Goal: Find specific page/section: Find specific page/section

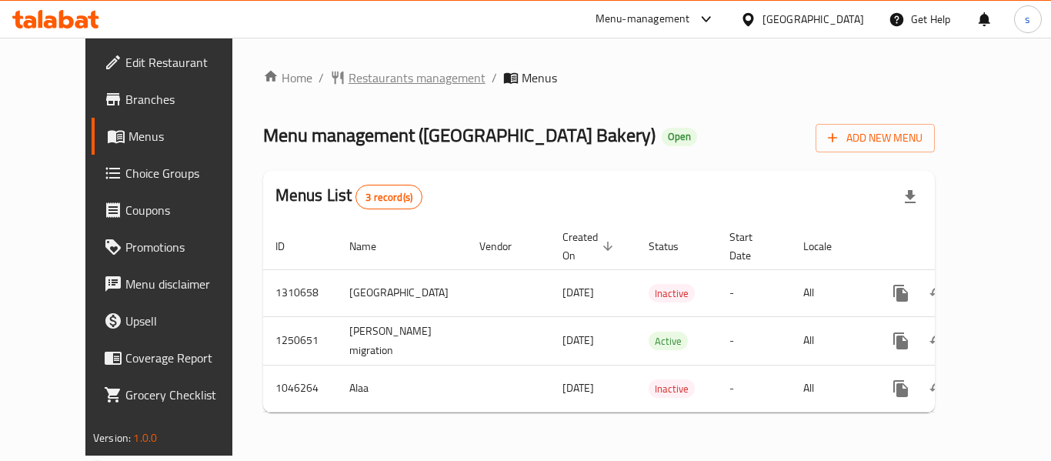
click at [349, 79] on span "Restaurants management" at bounding box center [417, 77] width 137 height 18
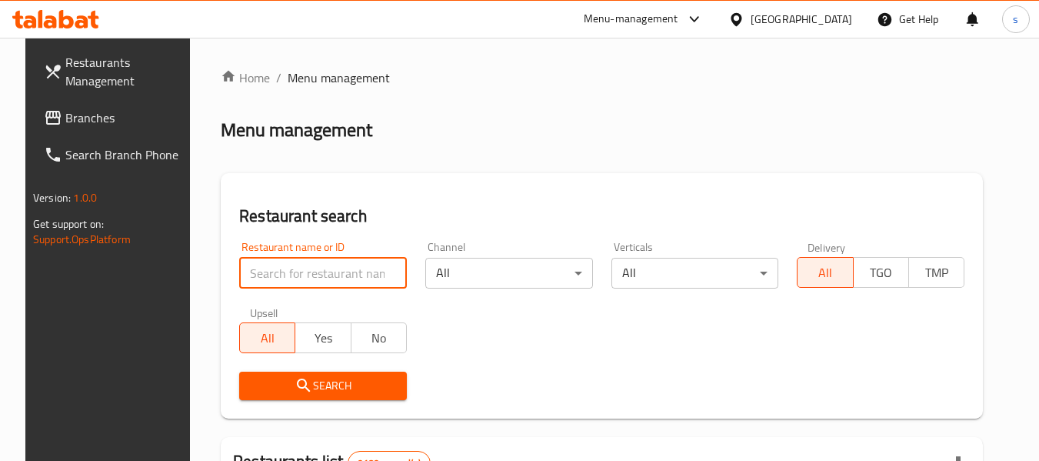
click at [289, 282] on input "search" at bounding box center [323, 273] width 168 height 31
paste input "662380"
type input "662380"
click button "Search" at bounding box center [323, 386] width 168 height 28
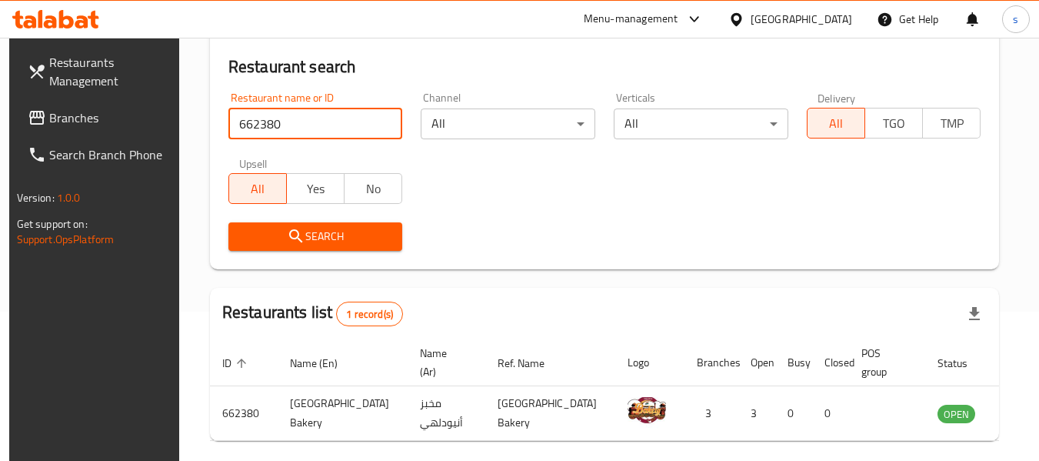
scroll to position [206, 0]
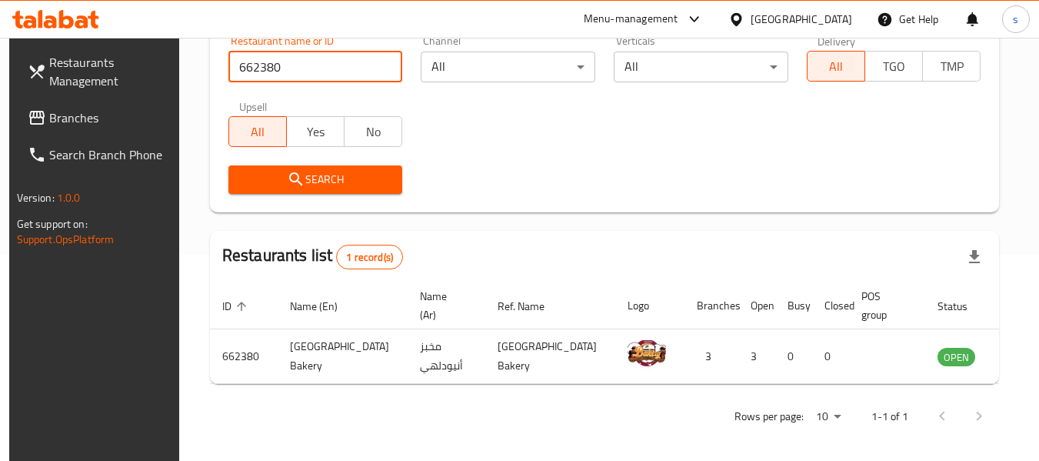
click at [535, 31] on div "Menu-management [GEOGRAPHIC_DATA] Get Help s" at bounding box center [519, 19] width 1039 height 37
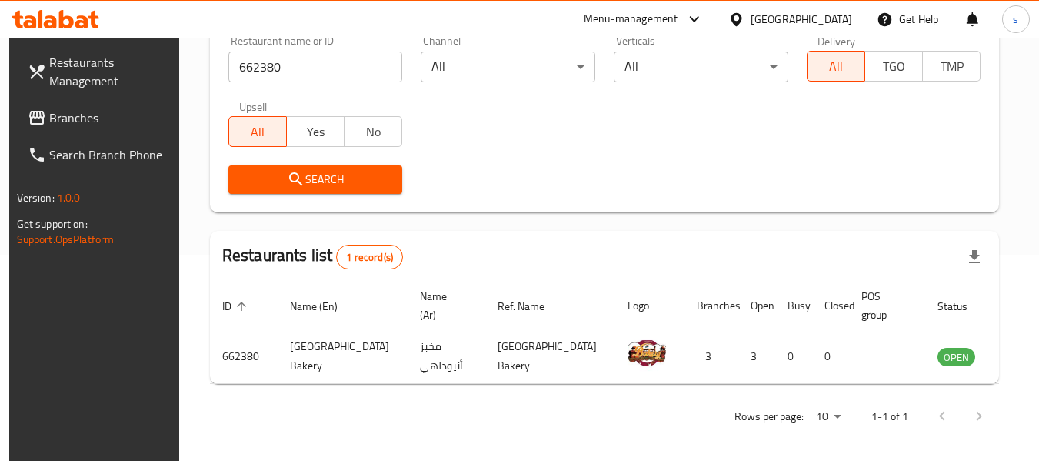
click at [556, 25] on div "Menu-management [GEOGRAPHIC_DATA] Get Help s" at bounding box center [519, 19] width 1039 height 37
click at [565, 150] on div "Restaurant name or ID 662380 Restaurant name or ID Channel All ​ Verticals All …" at bounding box center [605, 114] width 772 height 177
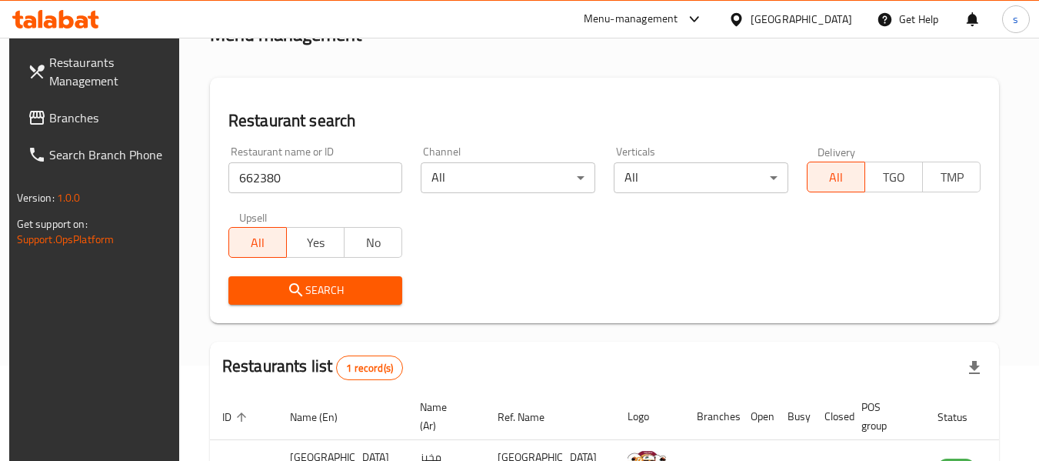
scroll to position [0, 0]
